Goal: Task Accomplishment & Management: Manage account settings

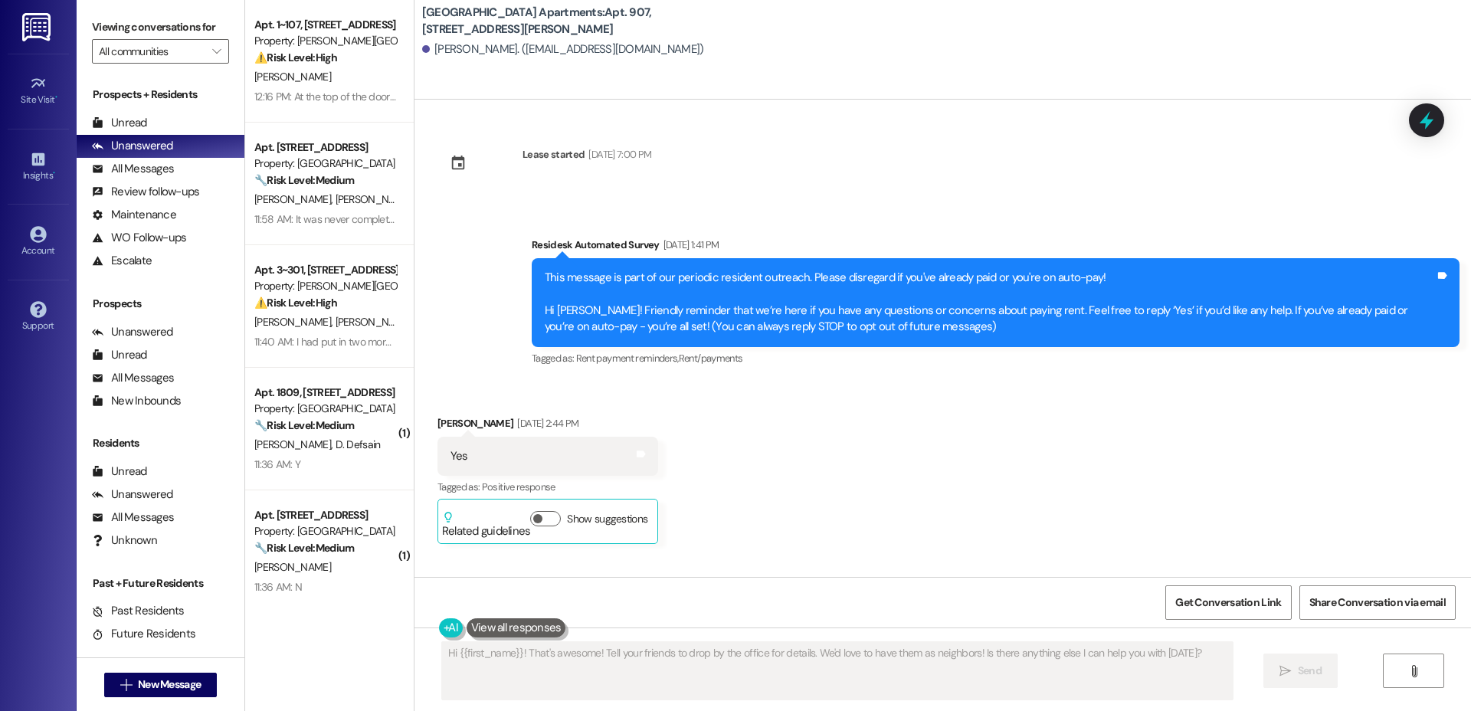
scroll to position [5485, 0]
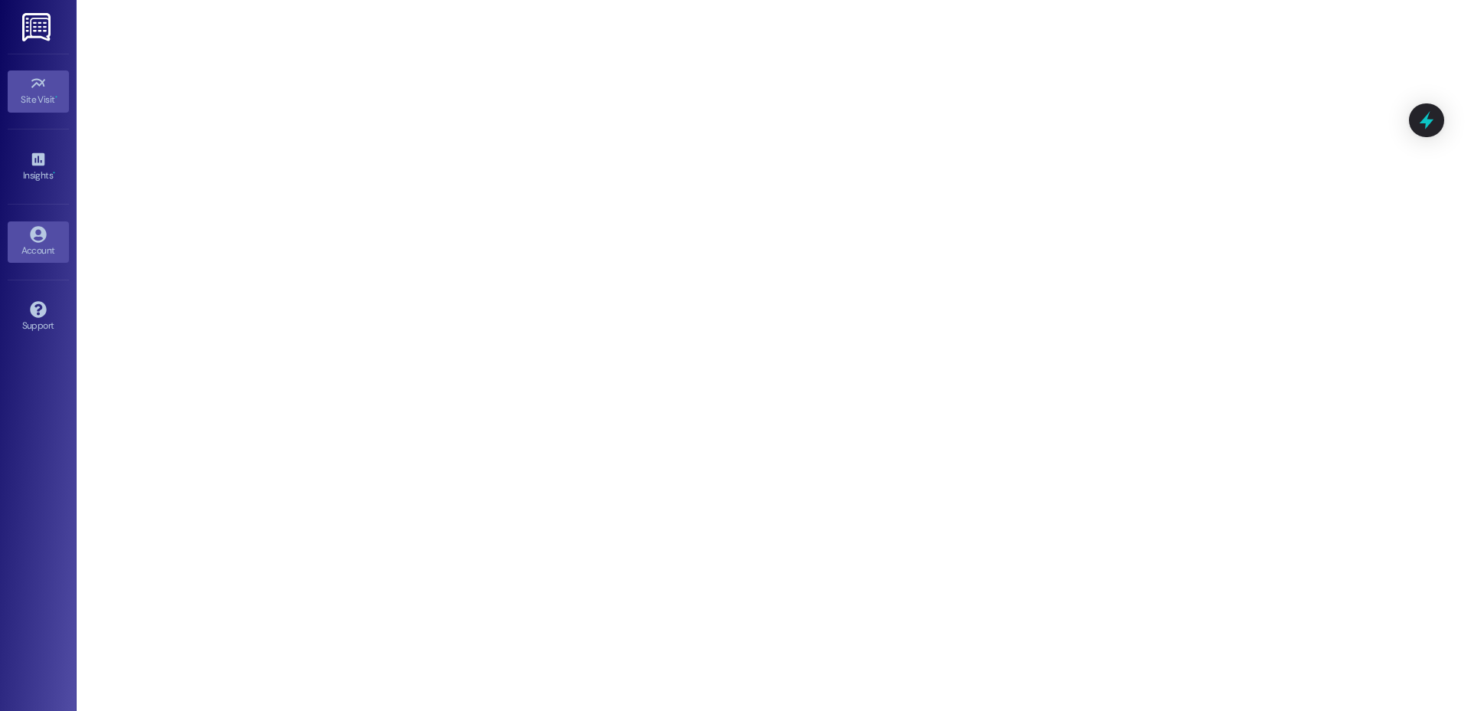
click at [38, 240] on icon at bounding box center [38, 234] width 17 height 17
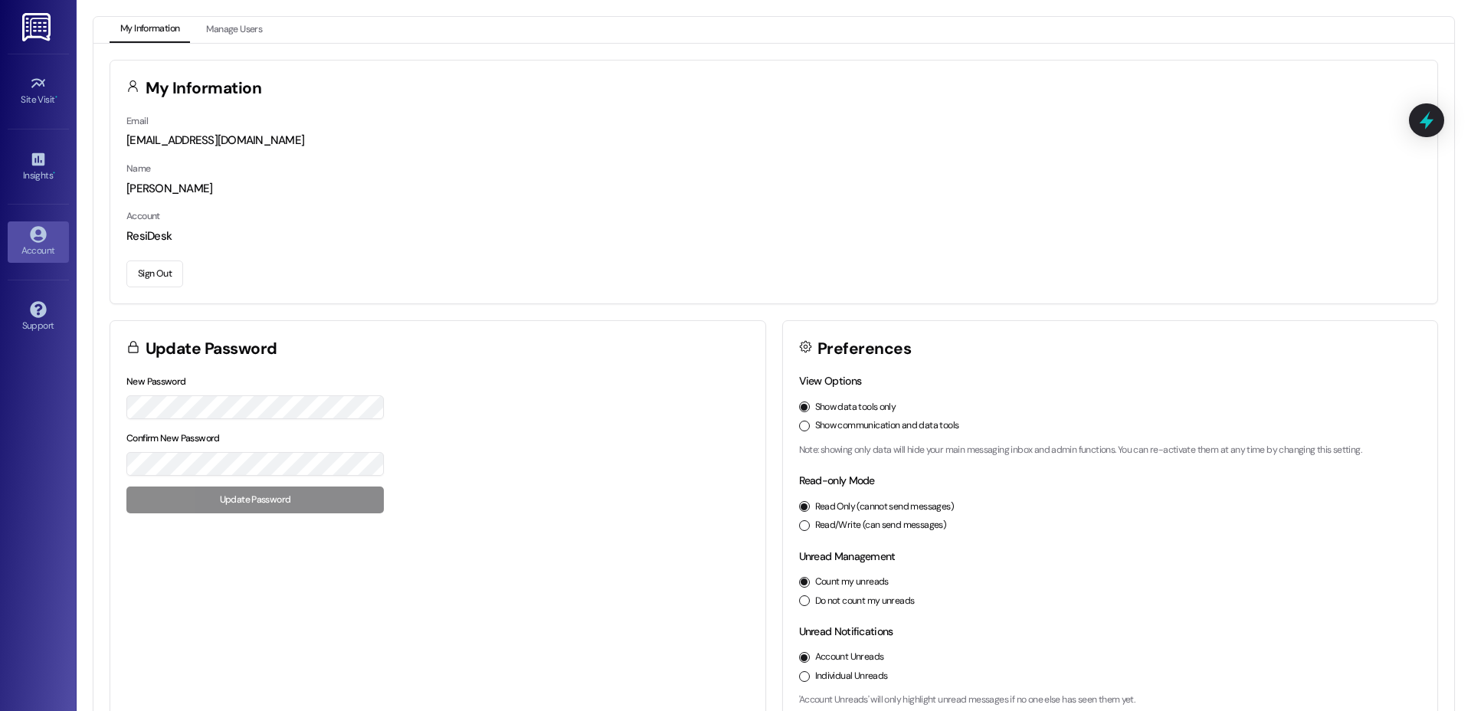
click at [142, 273] on button "Sign Out" at bounding box center [154, 273] width 57 height 27
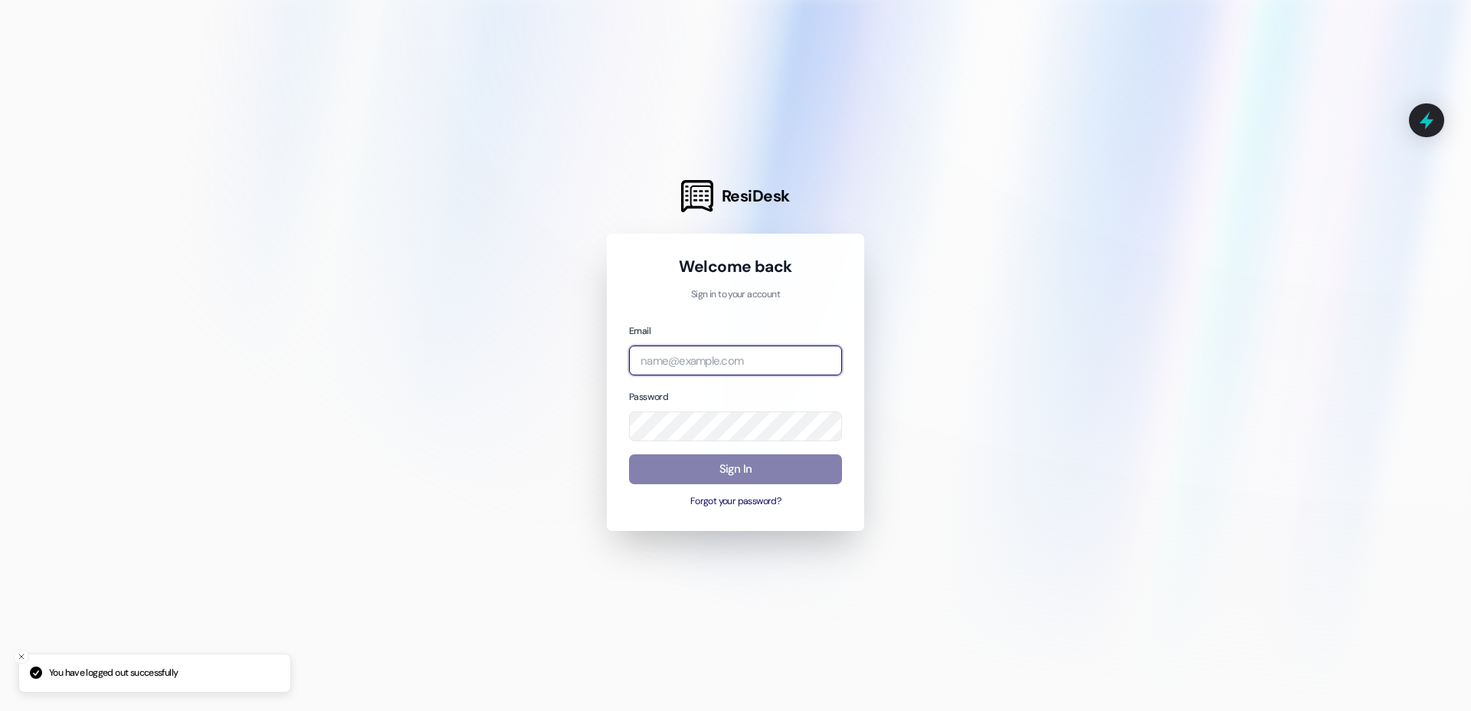
click at [683, 353] on input "email" at bounding box center [735, 360] width 213 height 30
click at [0, 710] on com-1password-button at bounding box center [0, 711] width 0 height 0
type input "automated-surveys-cardinal@cardinal.com"
